Goal: Task Accomplishment & Management: Use online tool/utility

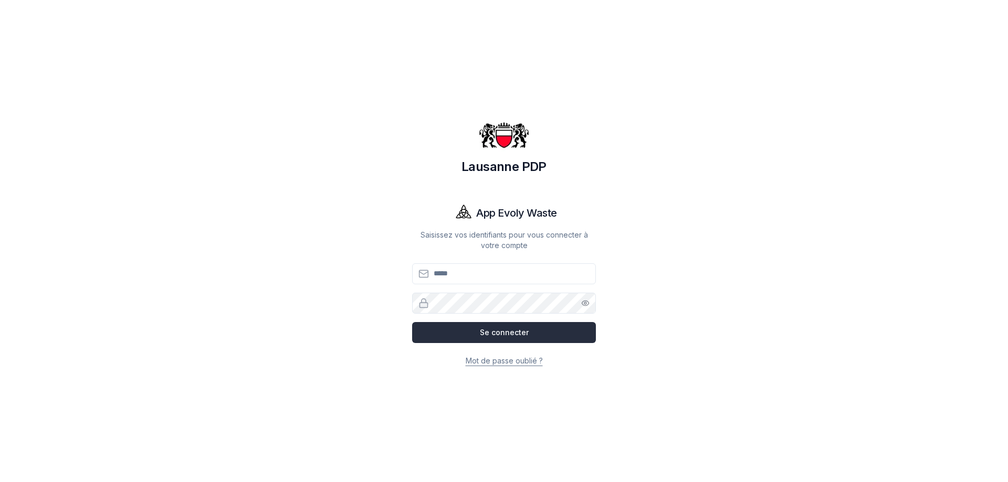
type input "**********"
click at [521, 336] on button "Se connecter" at bounding box center [504, 332] width 184 height 21
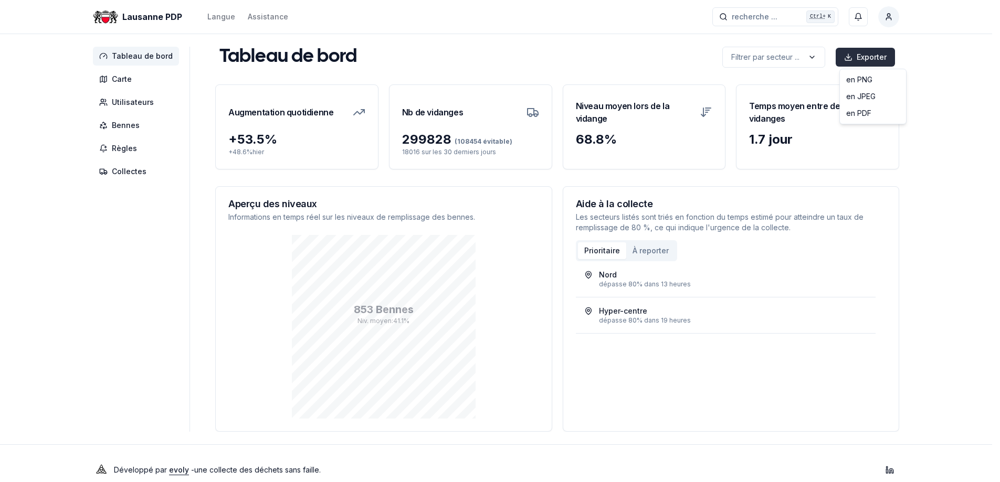
click at [869, 56] on html "Lausanne PDP Langue Assistance recherche ... recherche ... Ctrl+ K [PERSON_NAME…" at bounding box center [500, 247] width 1000 height 495
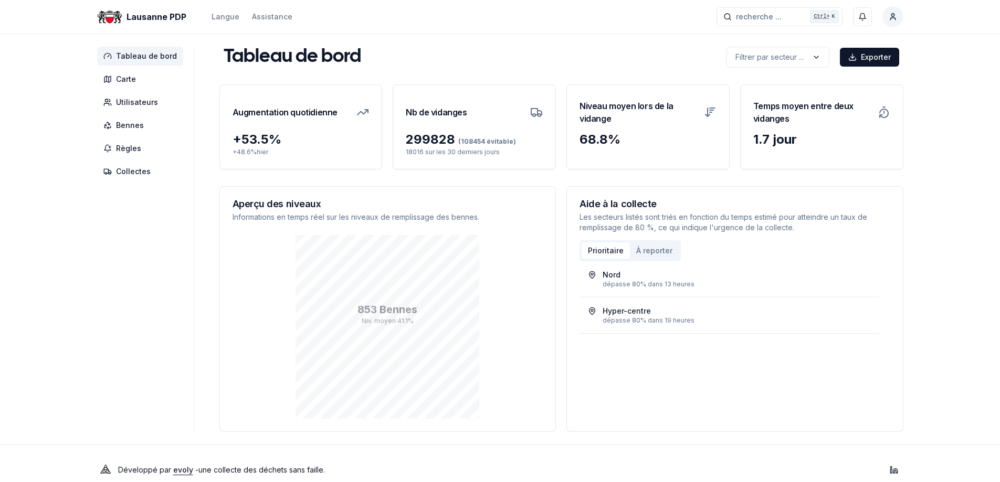
click at [794, 351] on html "Lausanne PDP Langue Assistance recherche ... recherche ... Ctrl+ K Astrie Karin…" at bounding box center [500, 247] width 1000 height 495
click at [125, 123] on span "Bennes" at bounding box center [130, 125] width 28 height 10
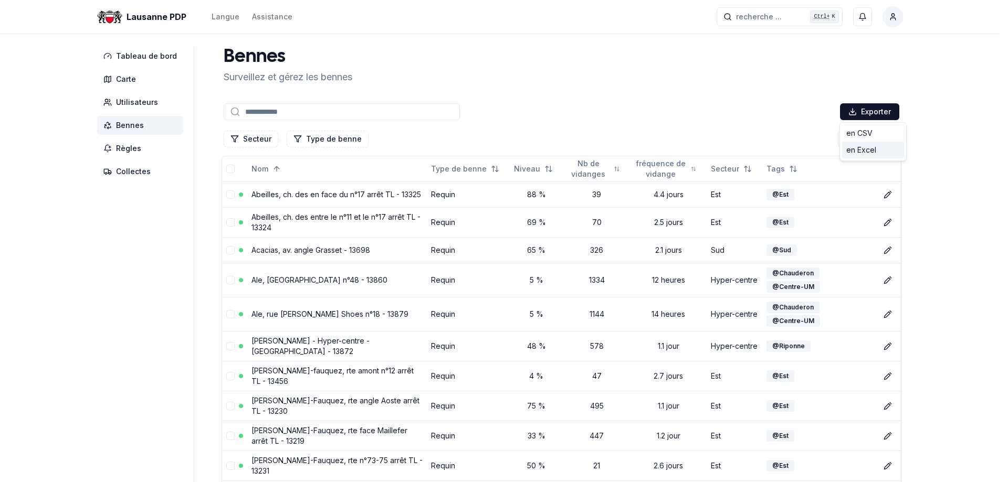
click at [864, 152] on div "en Excel" at bounding box center [873, 150] width 62 height 17
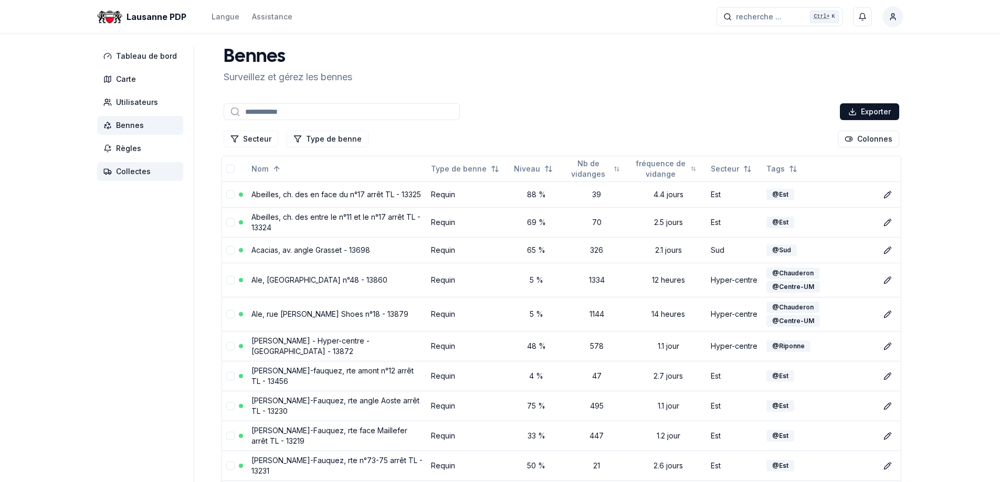
click at [128, 172] on span "Collectes" at bounding box center [133, 171] width 35 height 10
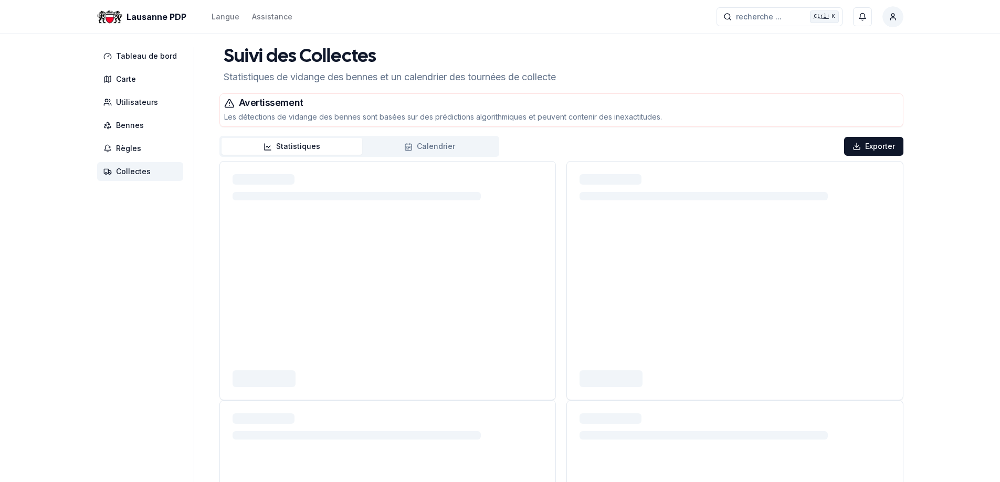
click at [310, 143] on button "Statistiques" at bounding box center [292, 146] width 141 height 17
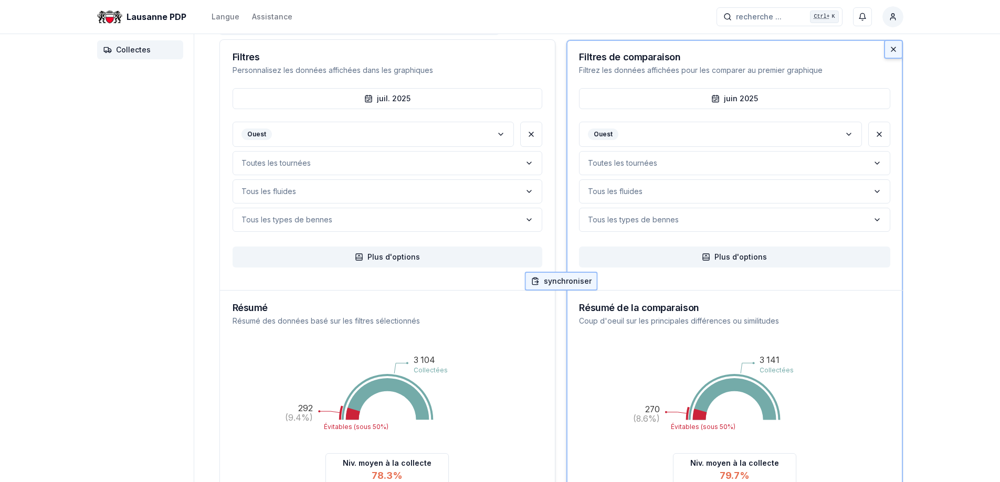
scroll to position [157, 0]
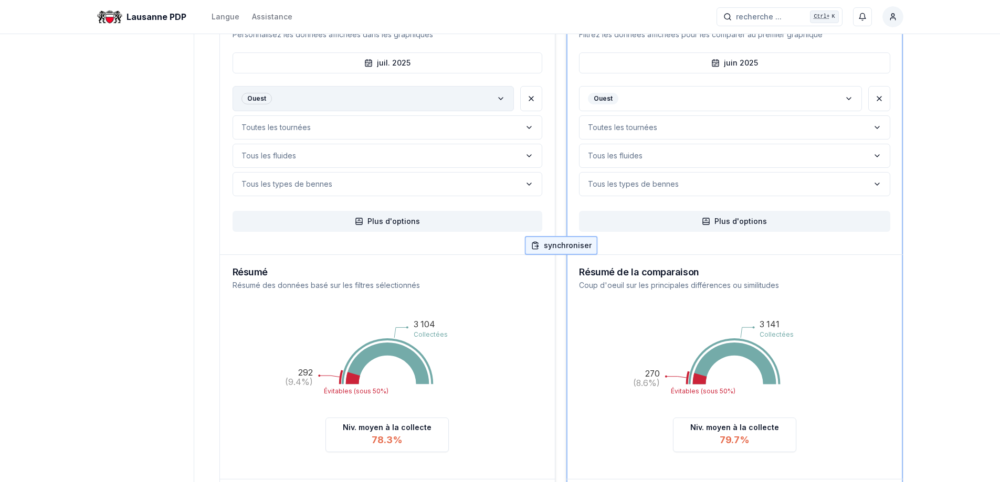
click at [500, 98] on polyline "label" at bounding box center [501, 99] width 4 height 2
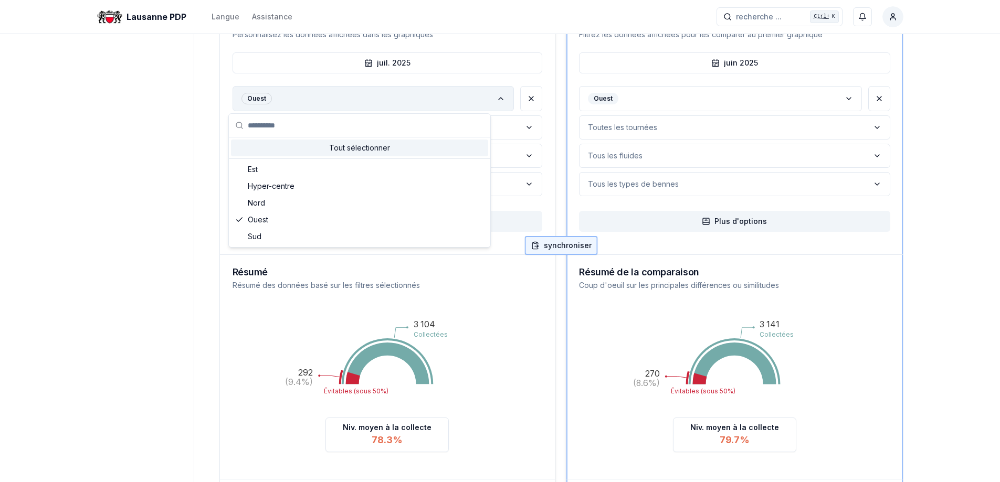
click at [363, 146] on div "Tout sélectionner" at bounding box center [359, 148] width 257 height 17
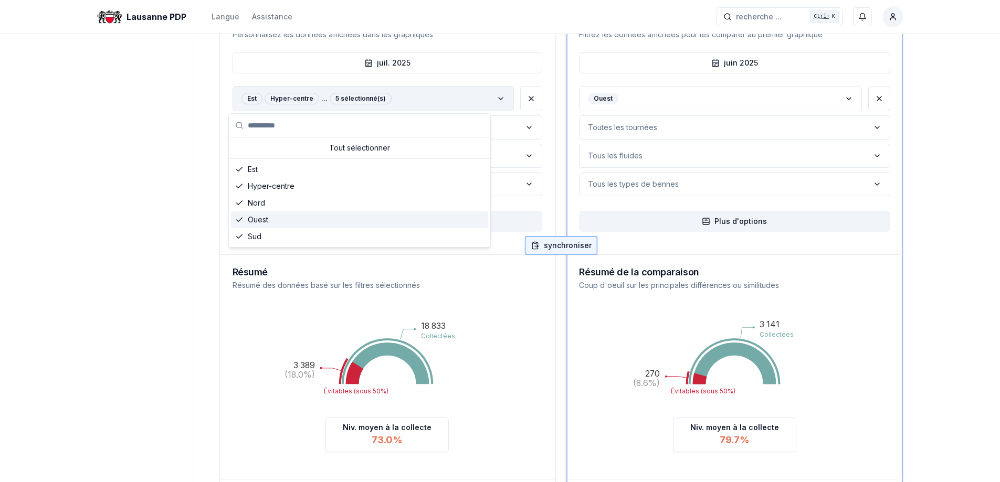
click at [127, 282] on aside "Tableau de bord Carte Utilisateurs Bennes Règles Collectes" at bounding box center [145, 340] width 97 height 902
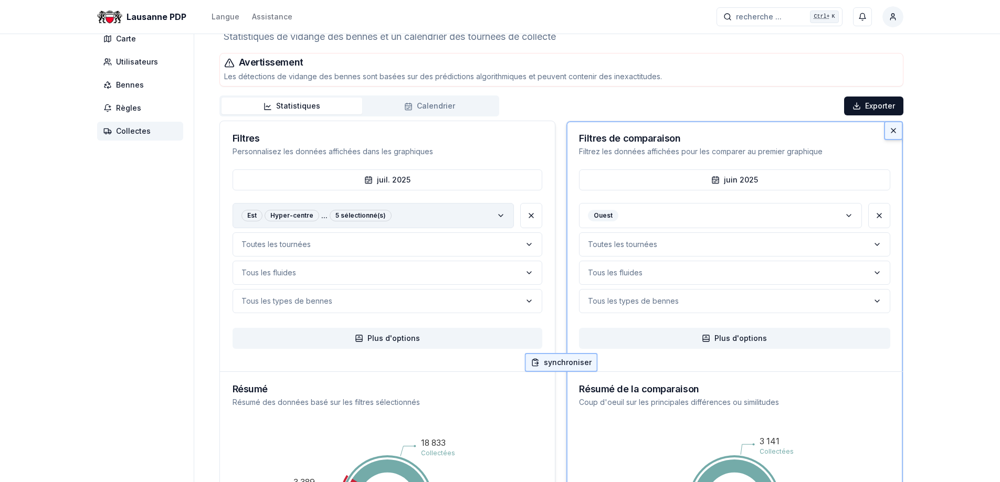
scroll to position [52, 0]
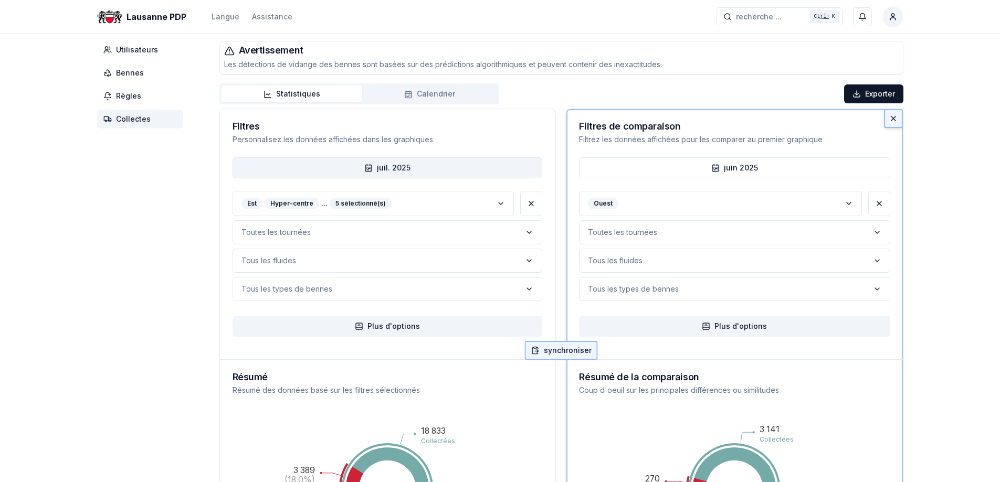
click at [369, 165] on icon "button" at bounding box center [368, 168] width 8 height 8
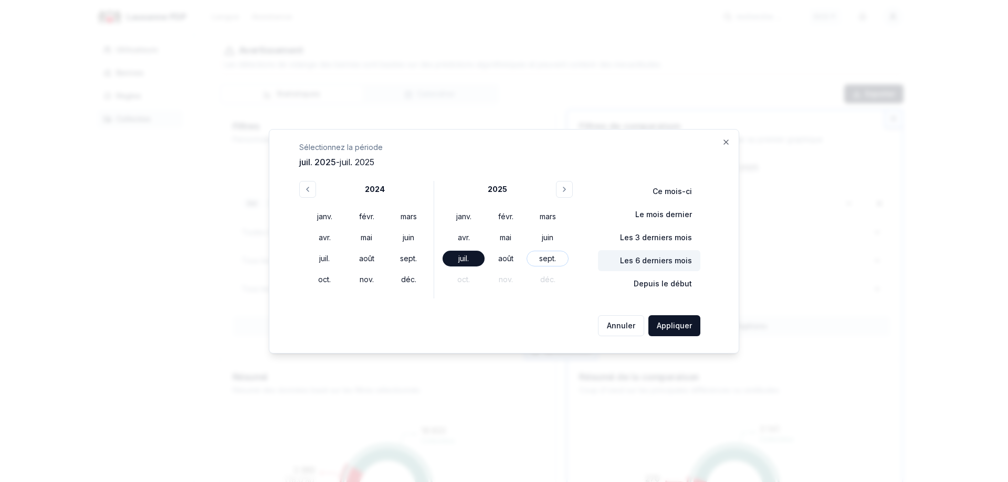
click at [651, 262] on button "Les 6 derniers mois" at bounding box center [649, 260] width 102 height 21
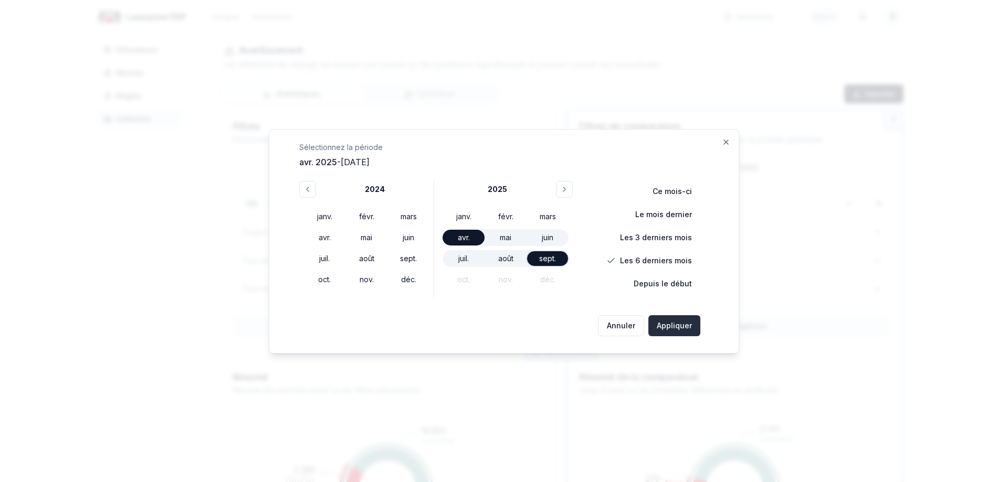
click at [678, 321] on button "Appliquer" at bounding box center [674, 325] width 52 height 21
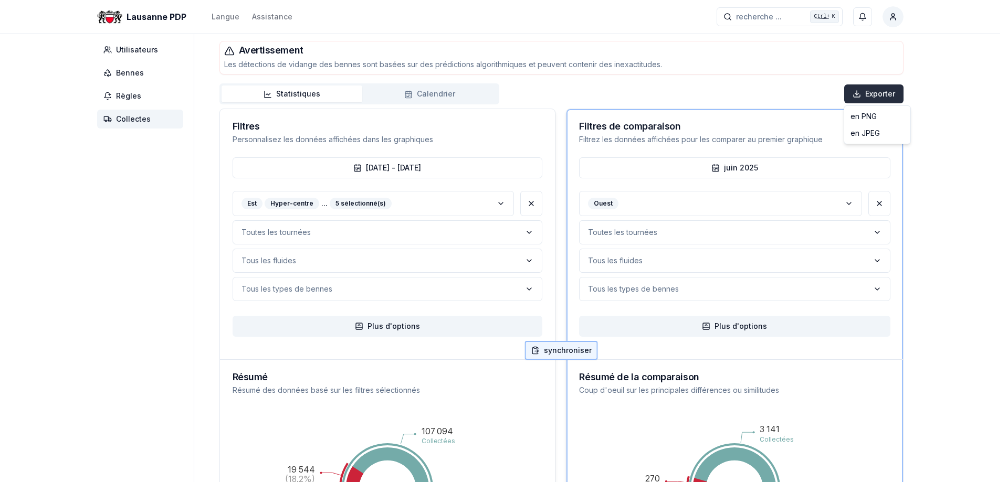
click at [871, 95] on html "Lausanne PDP Langue Assistance recherche ... recherche ... Ctrl+ K Astrie Karin…" at bounding box center [504, 454] width 1008 height 1012
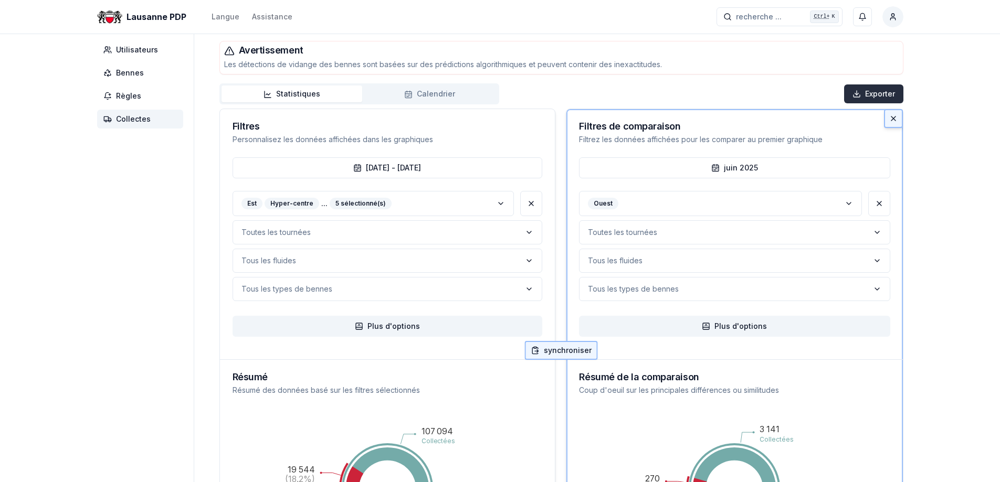
click at [867, 93] on html "Lausanne PDP Langue Assistance recherche ... recherche ... Ctrl+ K Astrie Karin…" at bounding box center [500, 454] width 1000 height 1012
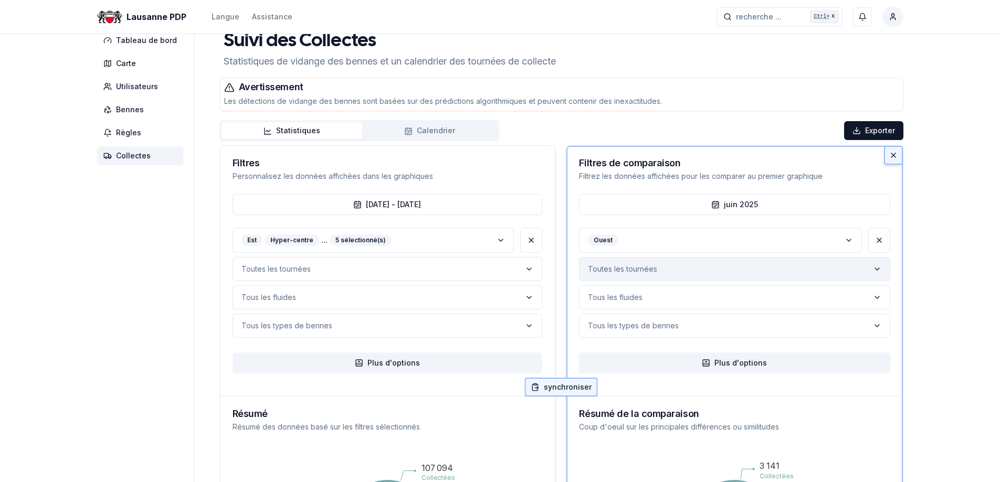
scroll to position [0, 0]
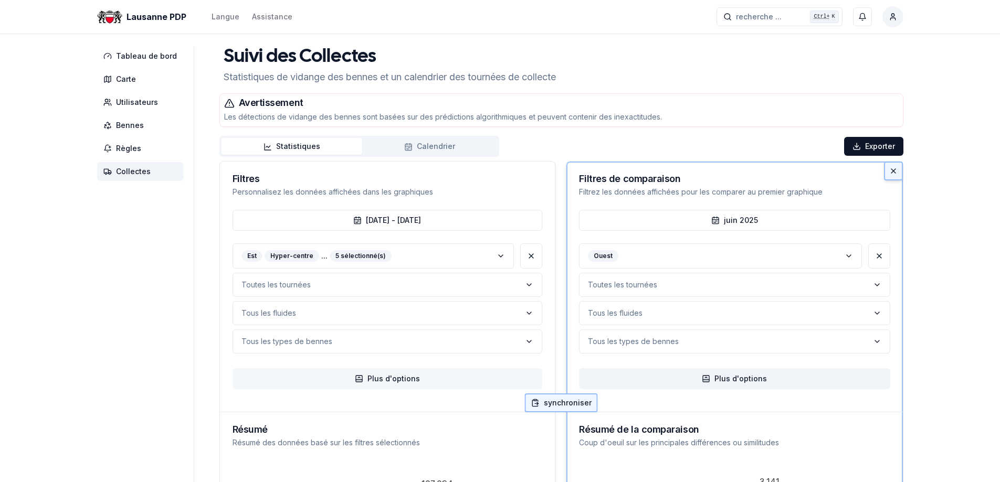
click at [391, 378] on button "Plus d'options" at bounding box center [388, 378] width 310 height 21
click at [796, 126] on div at bounding box center [504, 241] width 1008 height 482
click at [310, 145] on button "Statistiques" at bounding box center [292, 146] width 141 height 17
click at [135, 121] on span "Bennes" at bounding box center [130, 125] width 28 height 10
